Goal: Task Accomplishment & Management: Manage account settings

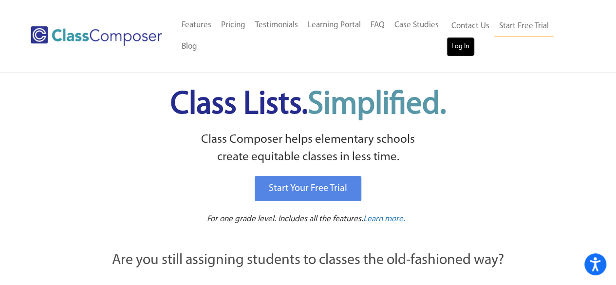
click at [464, 53] on link "Log In" at bounding box center [461, 46] width 28 height 19
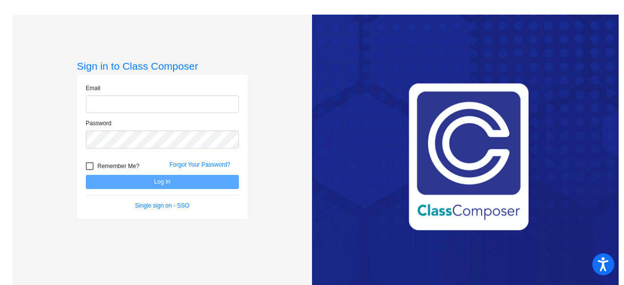
click at [214, 100] on input "email" at bounding box center [162, 104] width 153 height 18
type input "[EMAIL_ADDRESS][DOMAIN_NAME]"
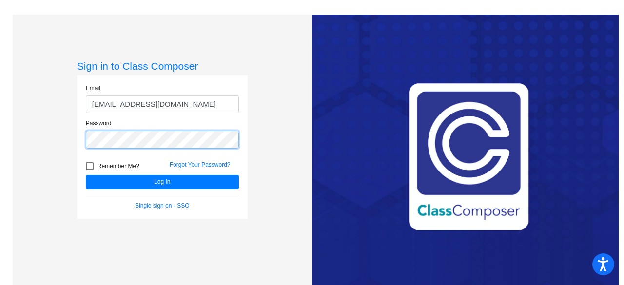
click at [86, 175] on button "Log In" at bounding box center [162, 182] width 153 height 14
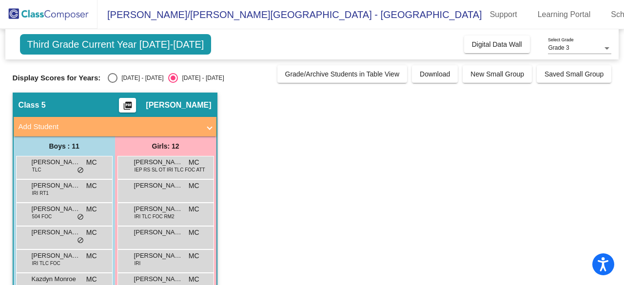
click at [104, 81] on div "Display Scores for Years: 2024 - 2025 2025 - 2026" at bounding box center [143, 78] width 260 height 10
click at [114, 77] on div "Select an option" at bounding box center [113, 78] width 10 height 10
click at [113, 83] on input "2024 - 2025" at bounding box center [112, 83] width 0 height 0
radio input "true"
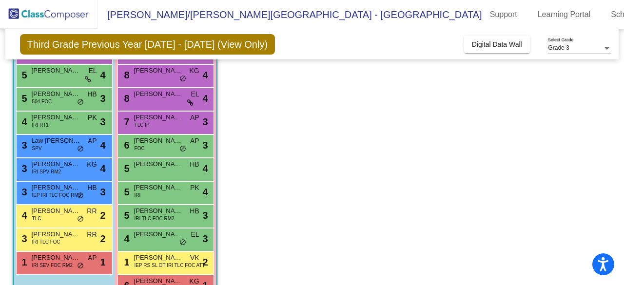
scroll to position [139, 0]
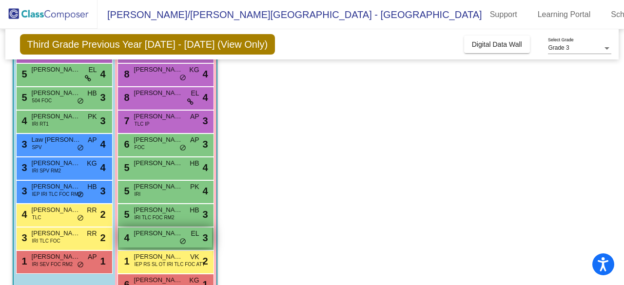
click at [156, 228] on span "Vaeda LeTourneau" at bounding box center [158, 233] width 49 height 10
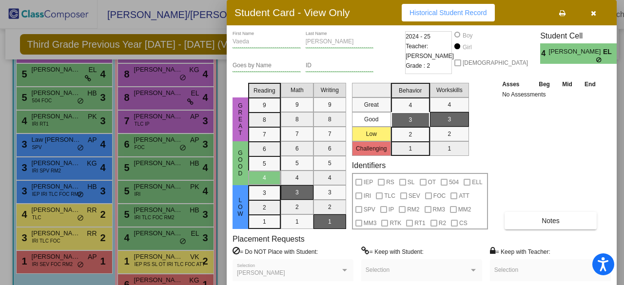
click at [529, 209] on div "Asses Beg Mid End No Assessments Notes" at bounding box center [550, 154] width 102 height 151
click at [529, 215] on button "Notes" at bounding box center [550, 221] width 92 height 18
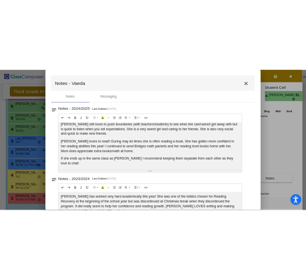
scroll to position [8, 0]
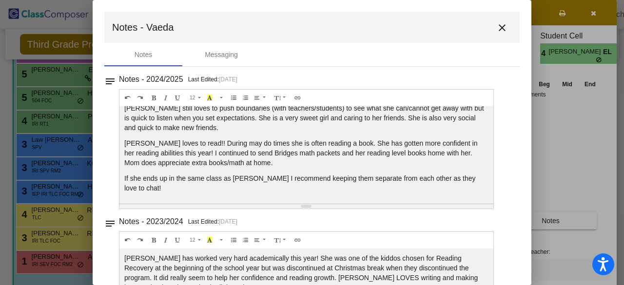
click at [499, 26] on mat-icon "close" at bounding box center [502, 28] width 12 height 12
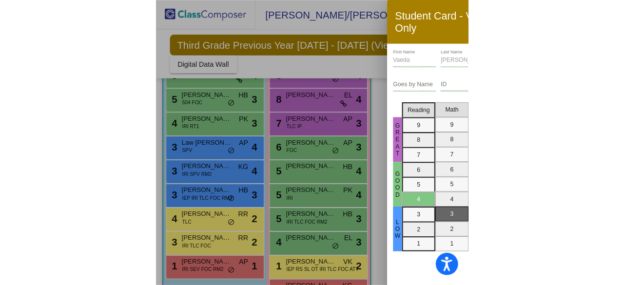
scroll to position [139, 0]
